Goal: Communication & Community: Answer question/provide support

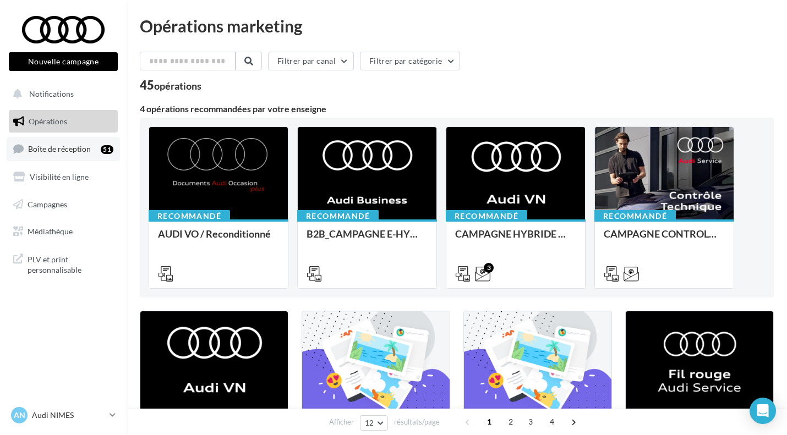
click at [84, 152] on span "Boîte de réception" at bounding box center [59, 148] width 63 height 9
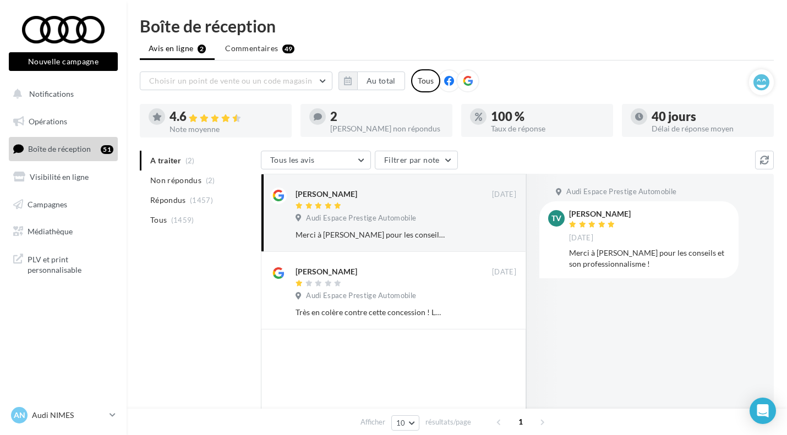
click at [163, 159] on ul "A traiter (2) Non répondus (2) Répondus (1457) Tous (1459)" at bounding box center [198, 190] width 117 height 79
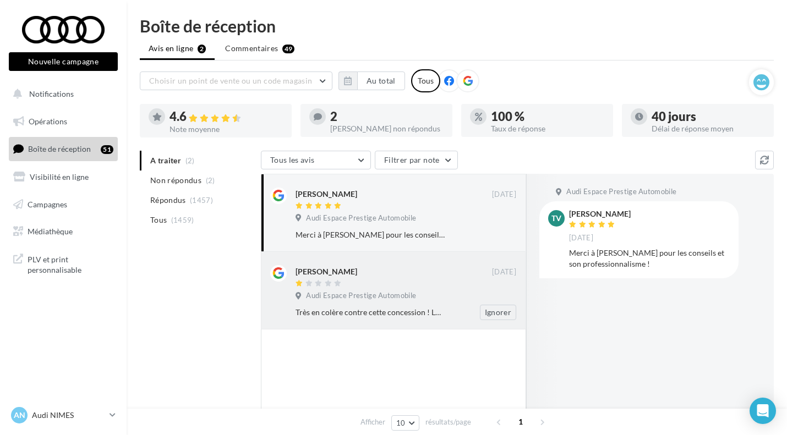
click at [403, 288] on div at bounding box center [393, 283] width 196 height 9
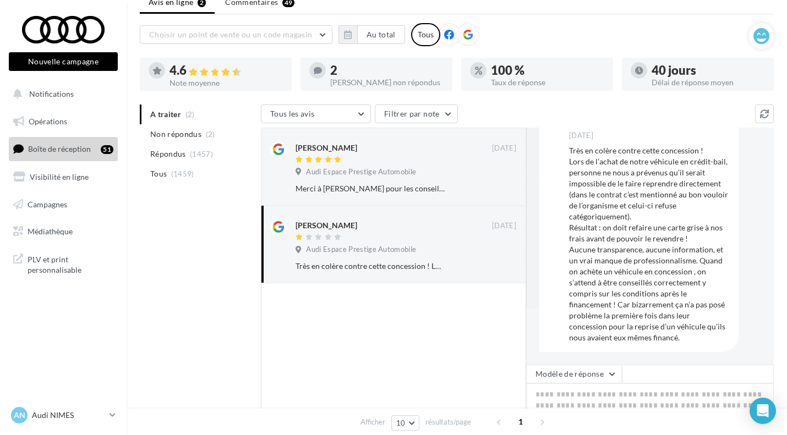
scroll to position [48, 0]
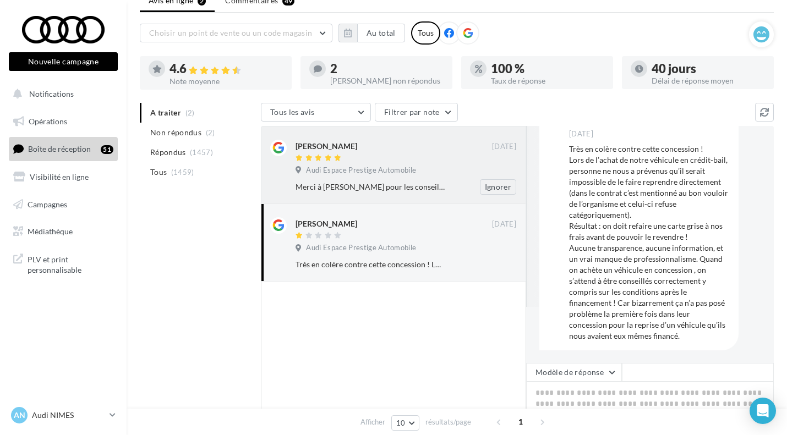
click at [342, 184] on div "Merci à [PERSON_NAME] pour les conseils et son professionnalisme !" at bounding box center [369, 187] width 149 height 11
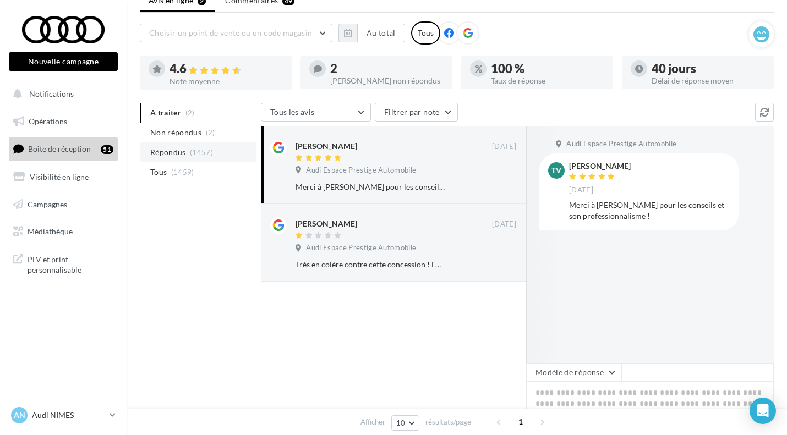
click at [163, 148] on span "Répondus" at bounding box center [168, 152] width 36 height 11
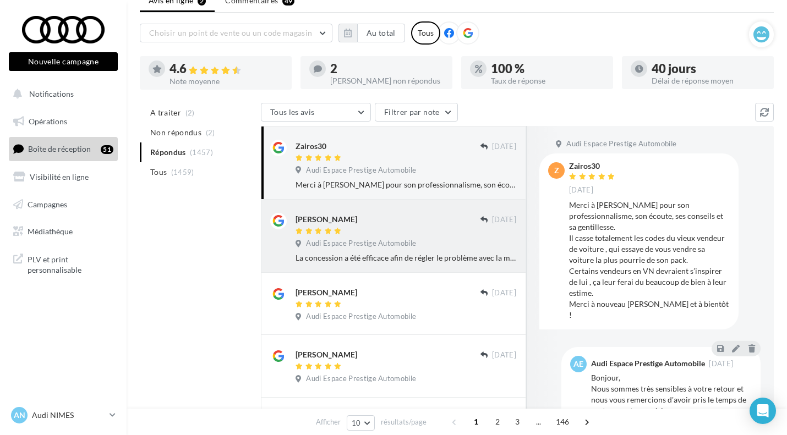
click at [413, 244] on span "Audi Espace Prestige Automobile" at bounding box center [361, 244] width 110 height 10
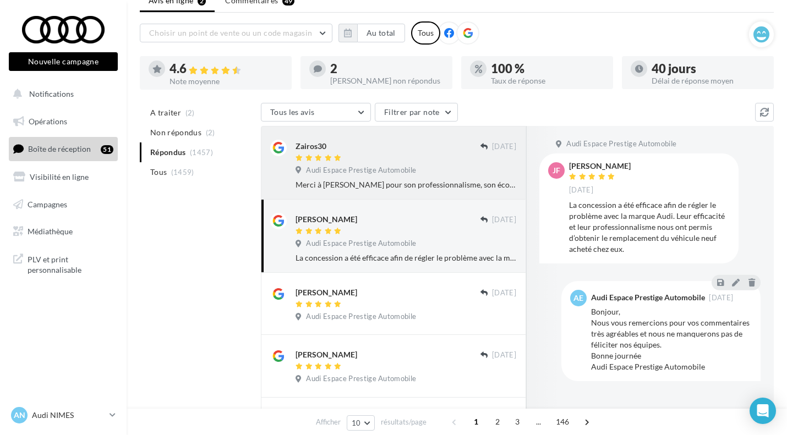
click at [366, 185] on div "Merci à [PERSON_NAME] pour son professionnalisme, son écoute, ses conseils et s…" at bounding box center [405, 184] width 221 height 11
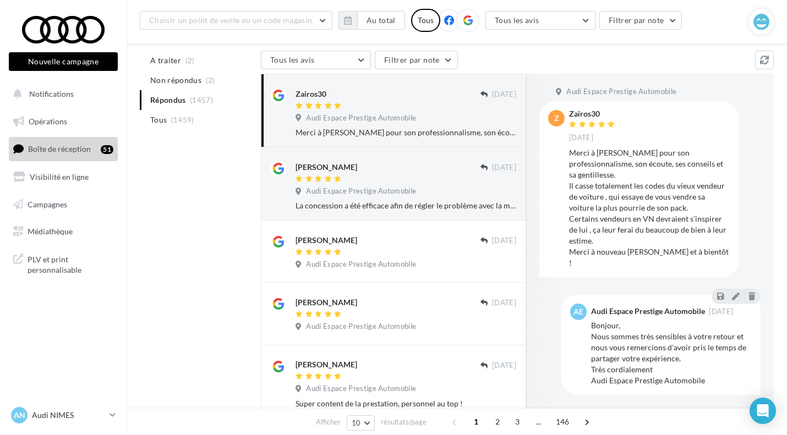
scroll to position [110, 0]
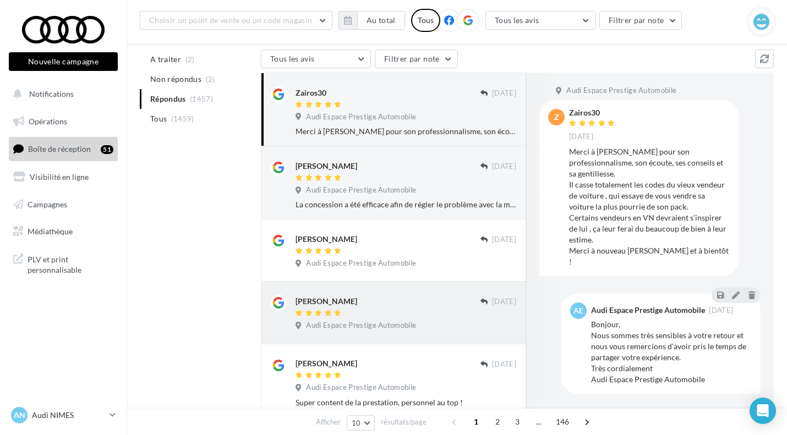
click at [377, 324] on span "Audi Espace Prestige Automobile" at bounding box center [361, 326] width 110 height 10
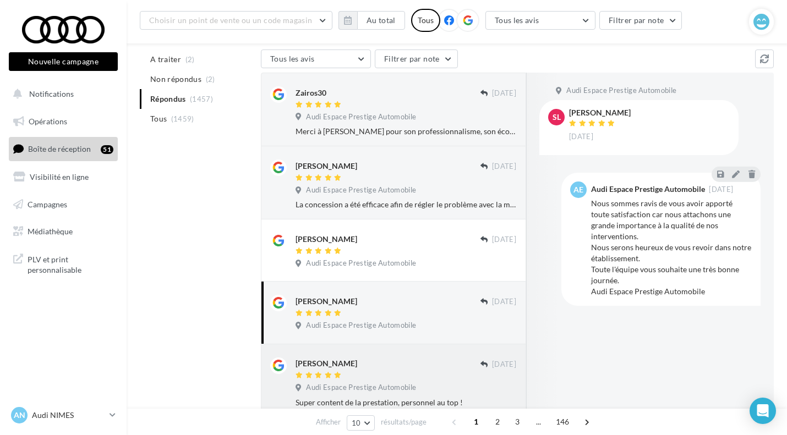
click at [390, 387] on span "Audi Espace Prestige Automobile" at bounding box center [361, 388] width 110 height 10
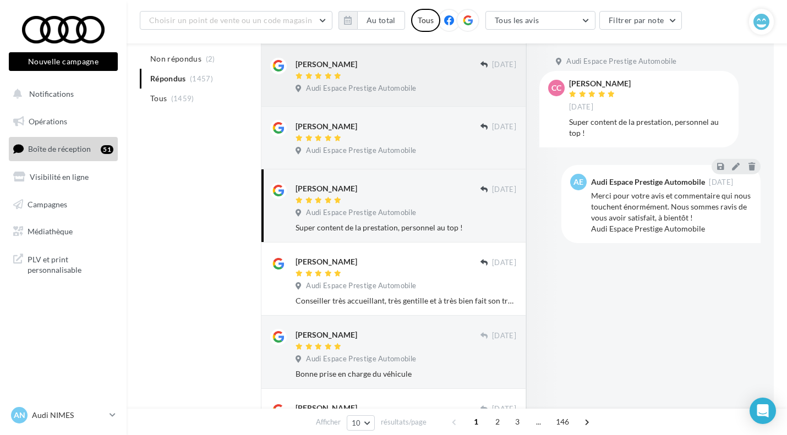
scroll to position [288, 0]
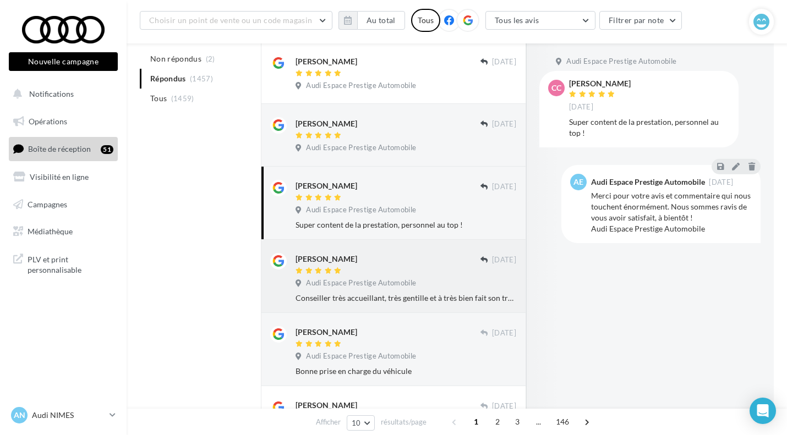
click at [366, 282] on span "Audi Espace Prestige Automobile" at bounding box center [361, 283] width 110 height 10
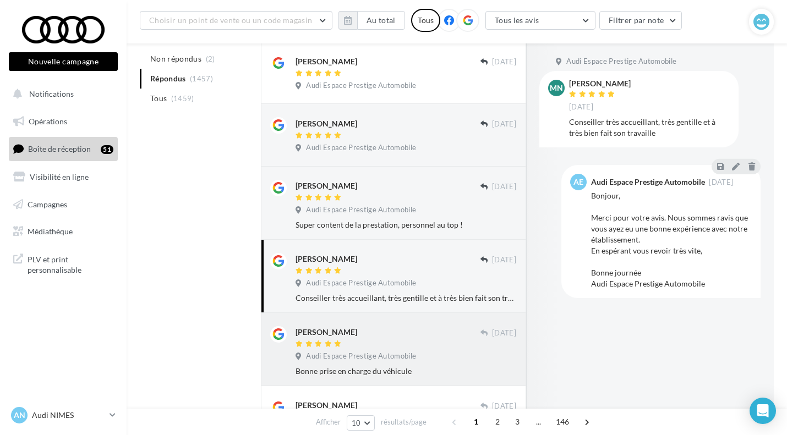
click at [370, 367] on div "[PERSON_NAME] [DATE] Audi Espace Prestige Automobile Bonne prise en charge du v…" at bounding box center [405, 351] width 221 height 51
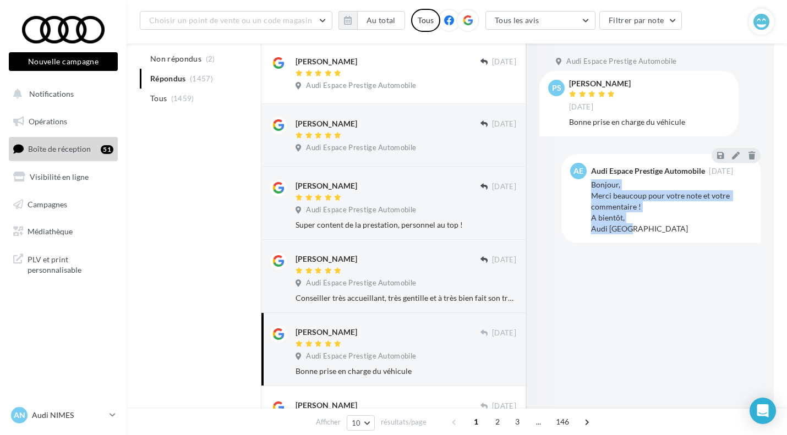
drag, startPoint x: 633, startPoint y: 233, endPoint x: 589, endPoint y: 187, distance: 63.4
click at [589, 187] on div "AE Audi Espace Prestige Automobile [DATE] Bonjour, Merci beaucoup pour votre no…" at bounding box center [661, 199] width 182 height 72
copy div "Bonjour, Merci beaucoup pour votre note et votre commentaire ! A bientôt, Audi …"
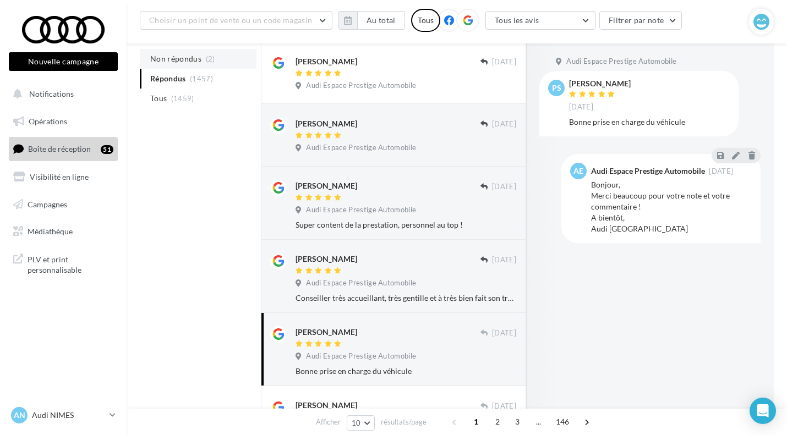
click at [152, 57] on span "Non répondus" at bounding box center [175, 58] width 51 height 11
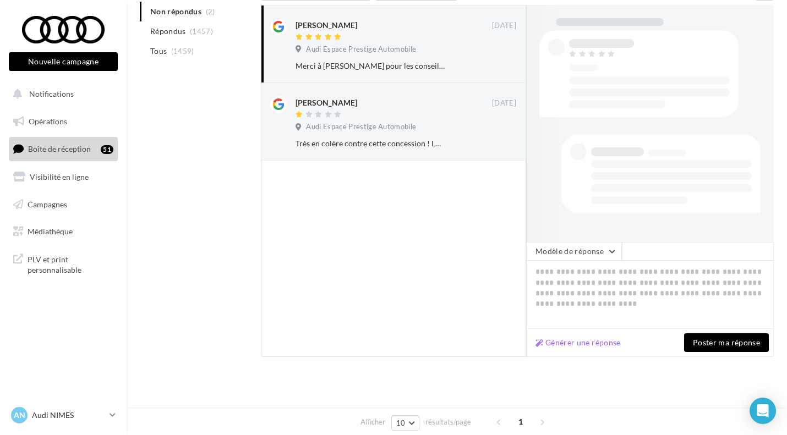
scroll to position [0, 0]
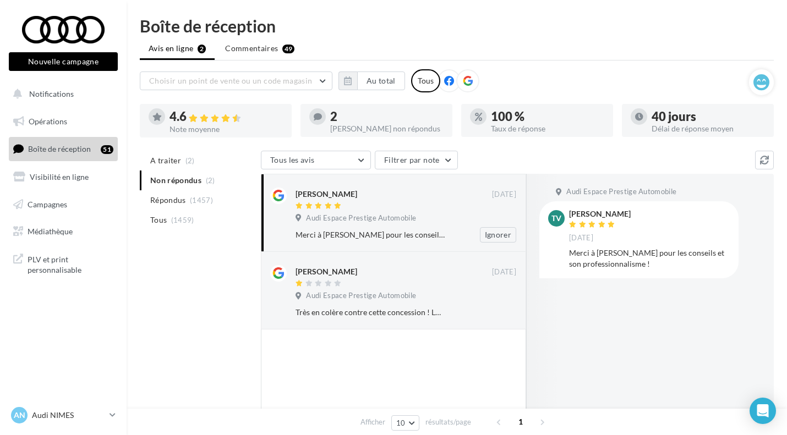
click at [333, 237] on div "Merci à [PERSON_NAME] pour les conseils et son professionnalisme !" at bounding box center [369, 234] width 149 height 11
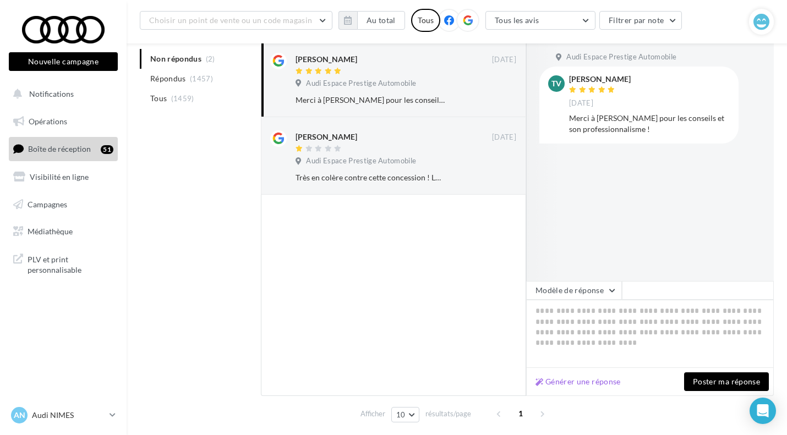
scroll to position [144, 0]
click at [610, 327] on textarea at bounding box center [650, 334] width 248 height 68
paste textarea "**********"
type textarea "**********"
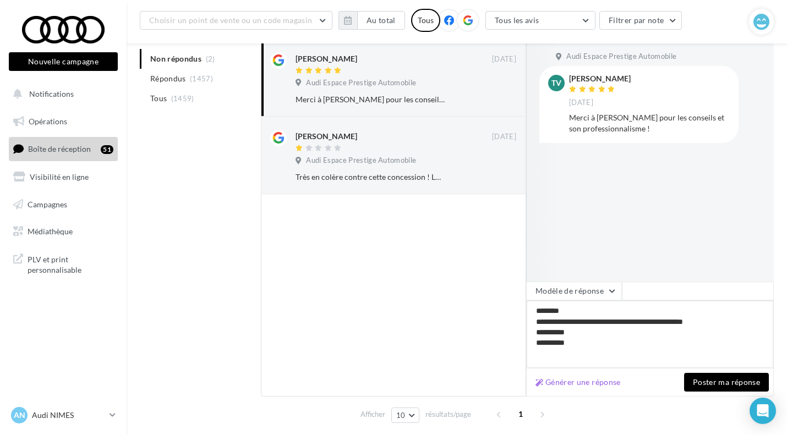
type textarea "**********"
click at [717, 381] on button "Poster ma réponse" at bounding box center [726, 382] width 85 height 19
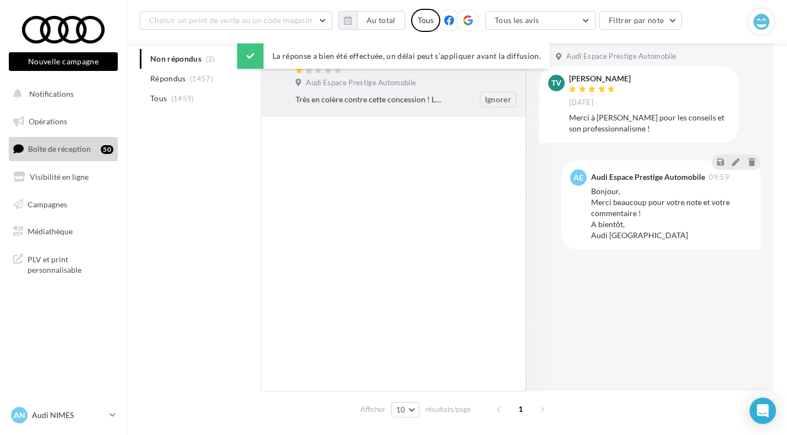
click at [421, 102] on div "Très en colère contre cette concession ! Lors de l’achat de notre véhicule en c…" at bounding box center [369, 99] width 149 height 11
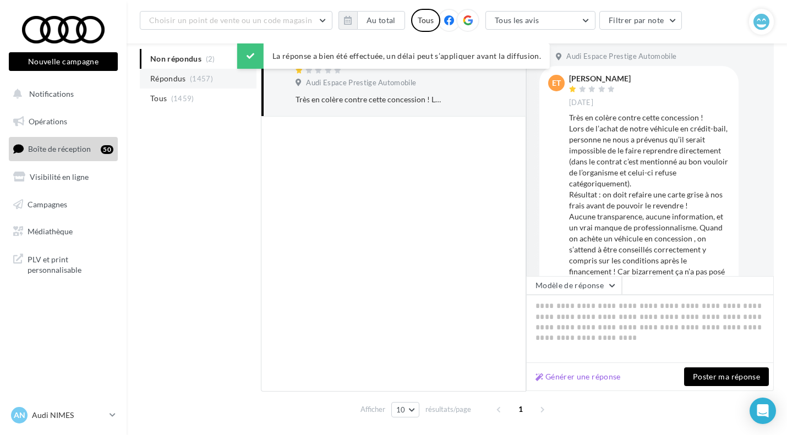
click at [197, 84] on li "Répondus (1457)" at bounding box center [198, 79] width 117 height 20
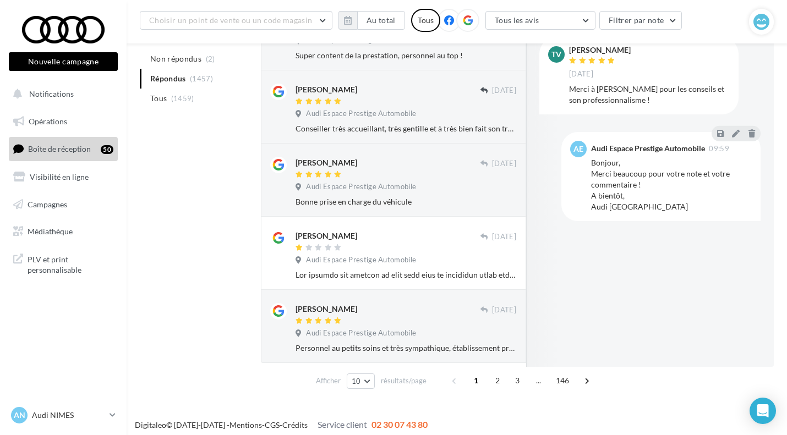
scroll to position [541, 0]
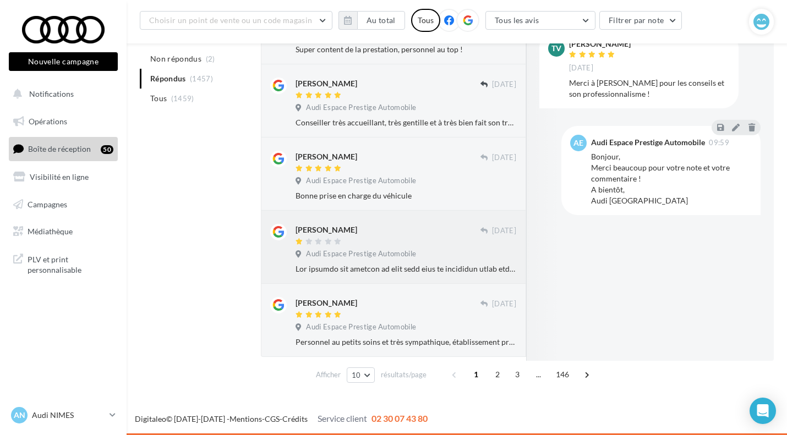
click at [388, 263] on div at bounding box center [405, 268] width 221 height 11
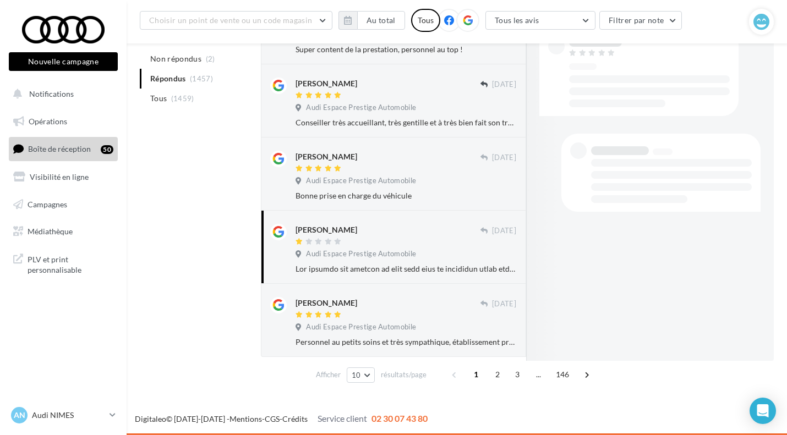
click at [375, 262] on div "[PERSON_NAME] [DATE] Audi Espace Prestige Automobile" at bounding box center [405, 249] width 221 height 51
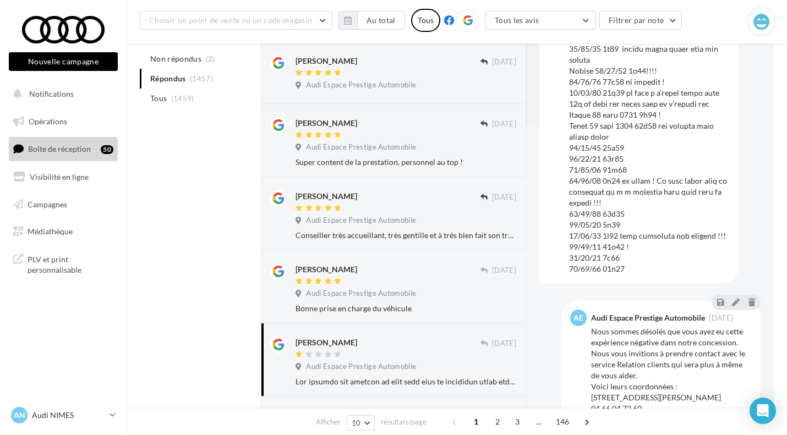
scroll to position [310, 0]
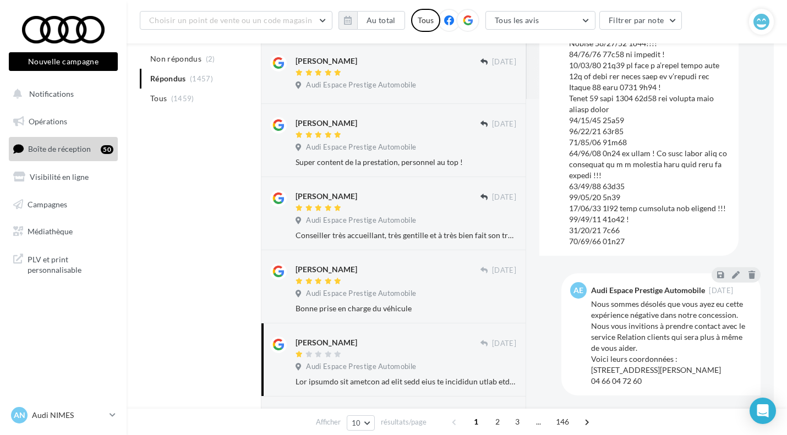
drag, startPoint x: 645, startPoint y: 382, endPoint x: 590, endPoint y: 305, distance: 94.6
click at [590, 305] on div "AE Audi Espace Prestige Automobile [DATE] Nous sommes désolés que vous ayez eu …" at bounding box center [661, 334] width 182 height 105
copy div "Nous sommes désolés que vous ayez eu cette expérience négative dans notre conce…"
click at [169, 54] on span "Non répondus" at bounding box center [175, 58] width 51 height 11
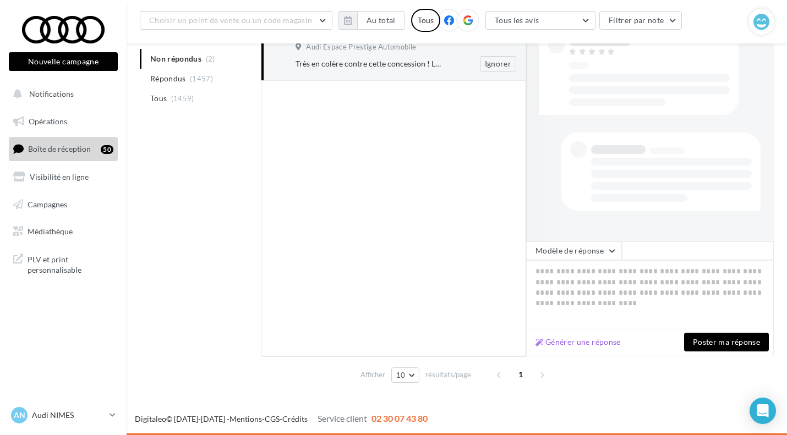
scroll to position [184, 0]
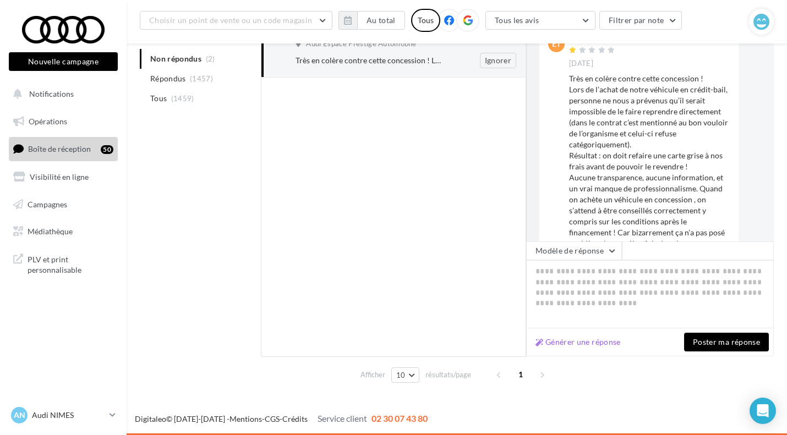
click at [321, 70] on div "[PERSON_NAME] [DATE] Audi Espace Prestige Automobile Très en colère contre cett…" at bounding box center [393, 38] width 265 height 78
click at [575, 305] on textarea at bounding box center [650, 294] width 248 height 68
paste textarea "**********"
type textarea "**********"
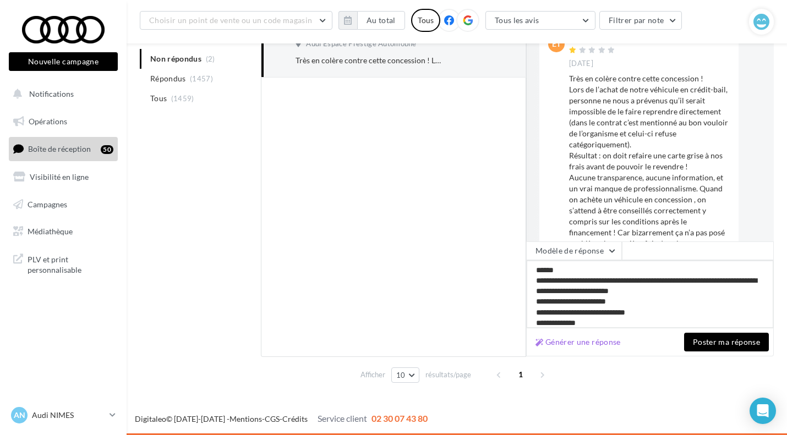
scroll to position [0, 0]
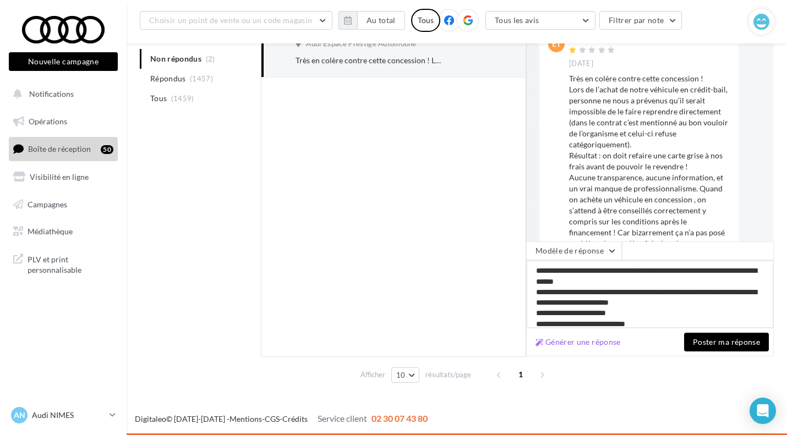
type textarea "**********"
click at [721, 343] on button "Poster ma réponse" at bounding box center [726, 342] width 85 height 19
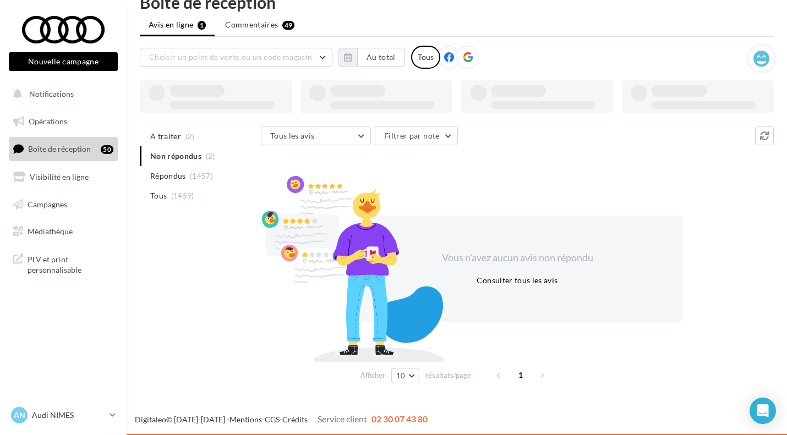
scroll to position [25, 0]
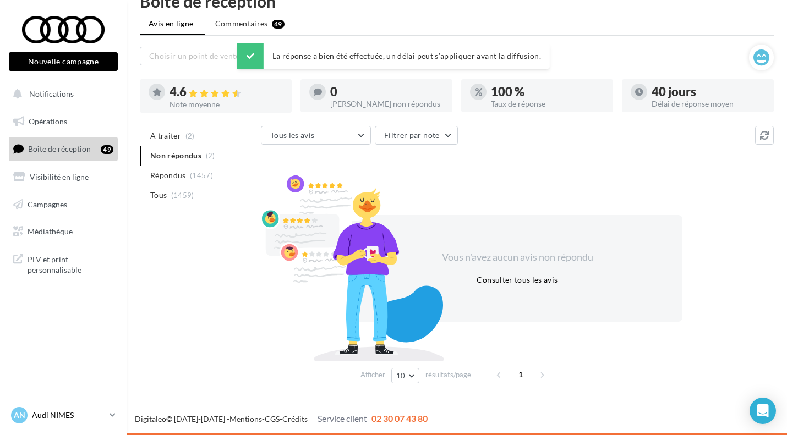
click at [60, 420] on p "Audi NIMES" at bounding box center [68, 415] width 73 height 11
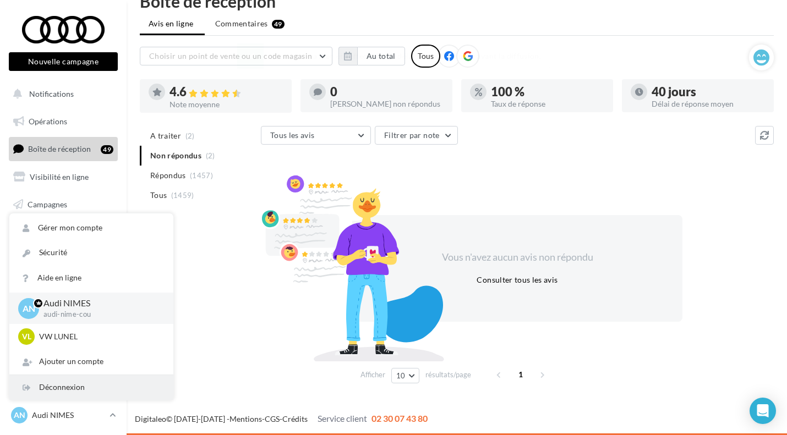
click at [63, 381] on div "Déconnexion" at bounding box center [91, 387] width 164 height 25
